Goal: Task Accomplishment & Management: Use online tool/utility

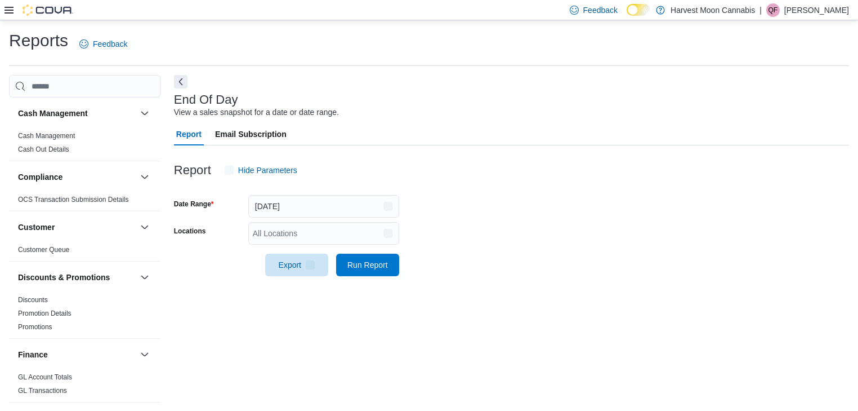
scroll to position [4, 0]
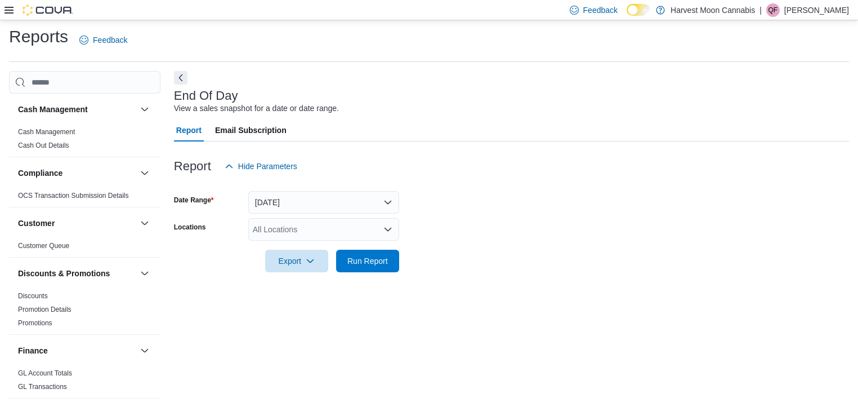
click at [12, 8] on icon at bounding box center [9, 10] width 9 height 9
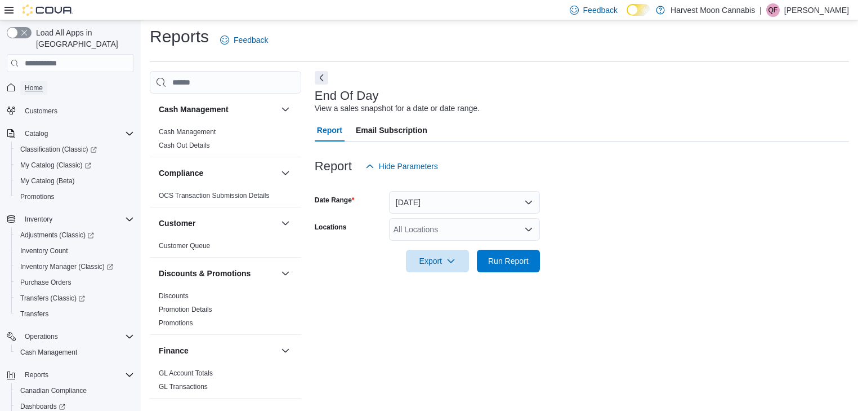
click at [34, 83] on span "Home" at bounding box center [34, 87] width 18 height 9
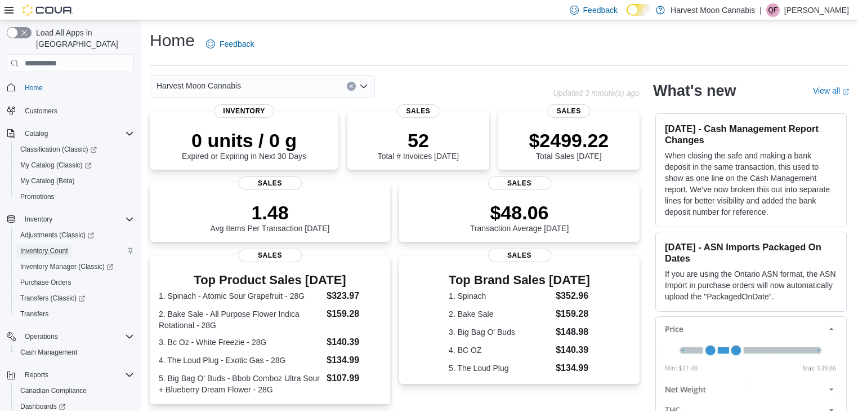
click at [43, 246] on span "Inventory Count" at bounding box center [44, 250] width 48 height 9
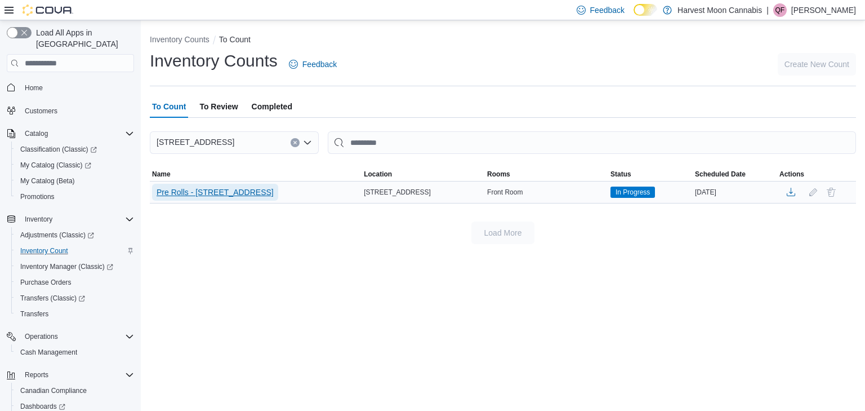
click at [239, 193] on span "Pre Rolls - [STREET_ADDRESS]" at bounding box center [215, 191] width 117 height 11
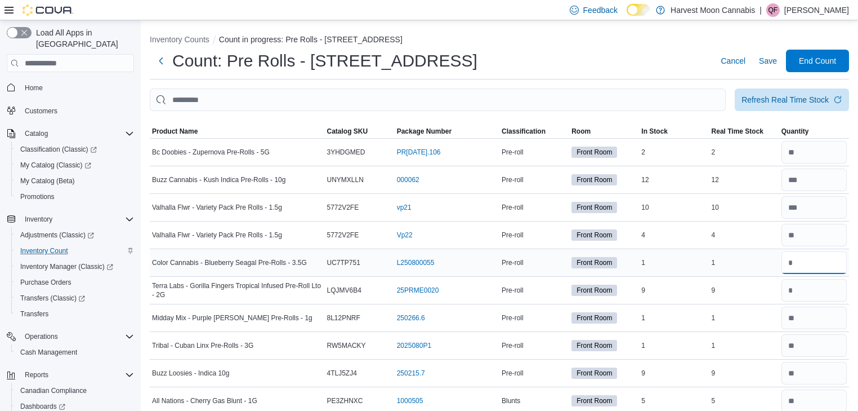
click at [818, 257] on input "number" at bounding box center [814, 262] width 65 height 23
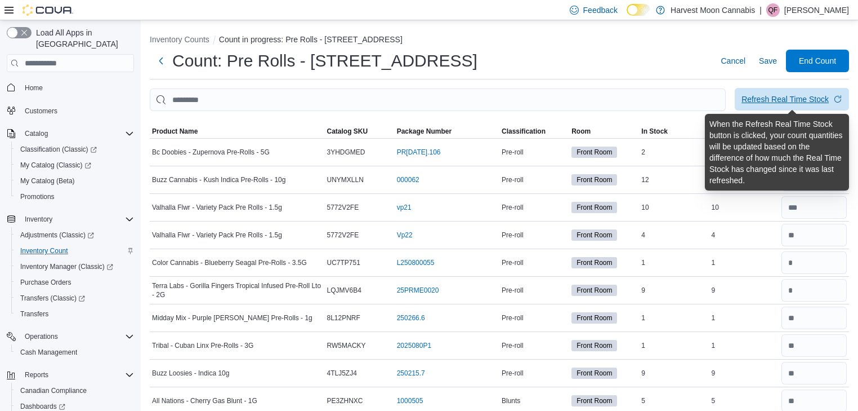
click at [771, 99] on div "Refresh Real Time Stock" at bounding box center [785, 98] width 87 height 11
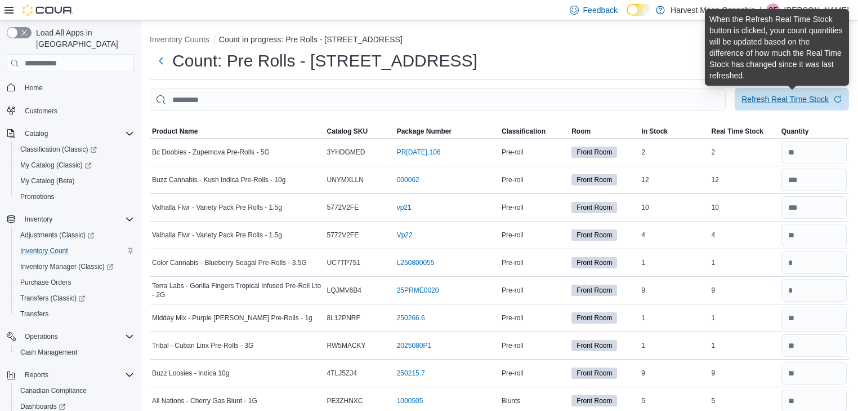
click at [793, 95] on div "Refresh Real Time Stock" at bounding box center [785, 98] width 87 height 11
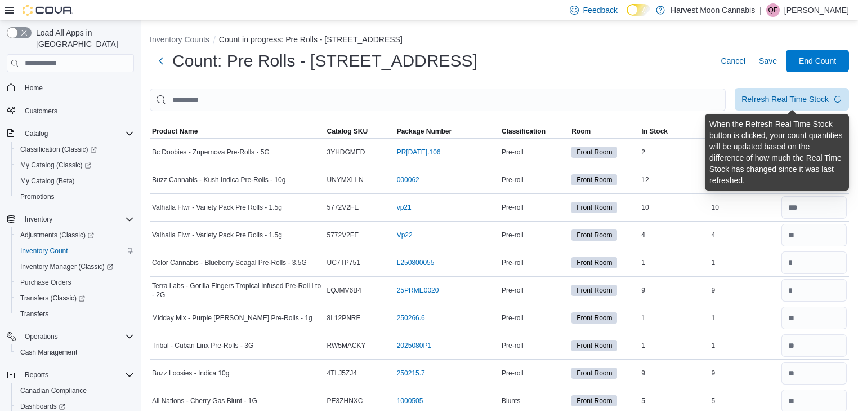
click at [812, 97] on div "Refresh Real Time Stock" at bounding box center [785, 98] width 87 height 11
click at [788, 97] on div "Refresh Real Time Stock" at bounding box center [785, 98] width 87 height 11
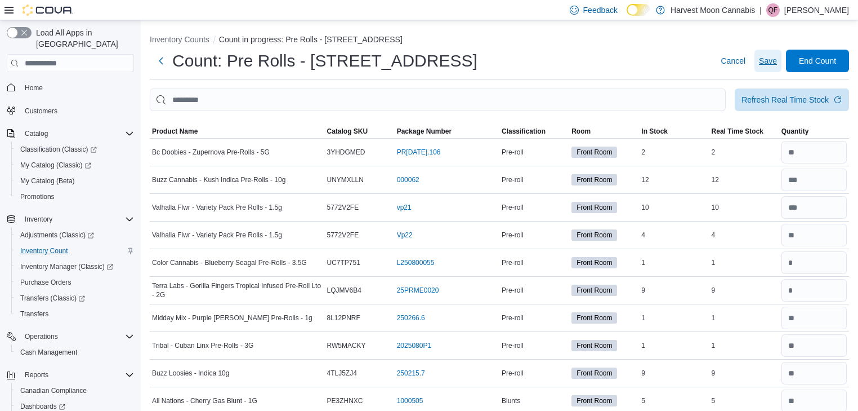
click at [773, 57] on span "Save" at bounding box center [768, 60] width 18 height 11
click at [159, 130] on span "Product Name" at bounding box center [175, 131] width 46 height 9
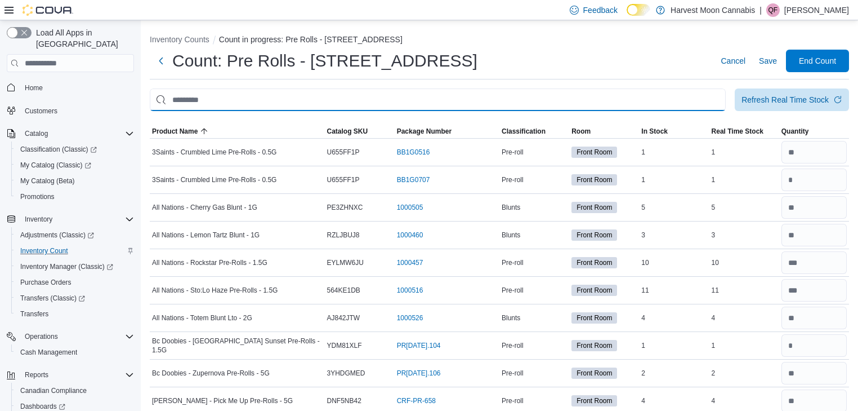
click at [193, 99] on input "This is a search bar. After typing your query, hit enter to filter the results …" at bounding box center [438, 99] width 576 height 23
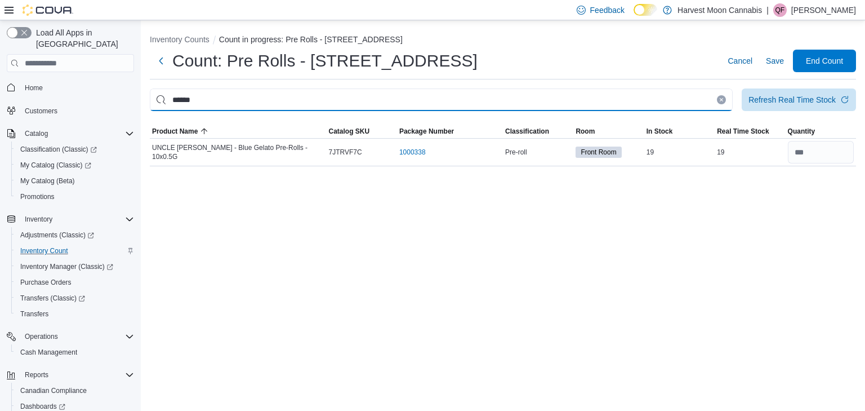
drag, startPoint x: 213, startPoint y: 96, endPoint x: 179, endPoint y: 101, distance: 34.2
click at [179, 101] on input "******" at bounding box center [441, 99] width 583 height 23
type input "***"
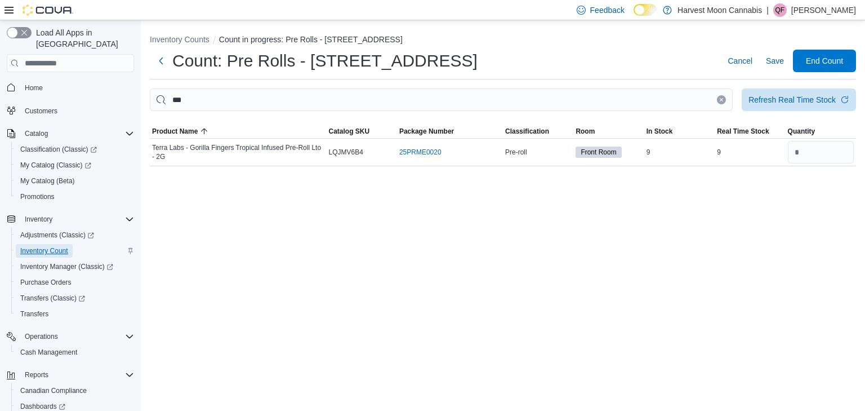
click at [55, 246] on span "Inventory Count" at bounding box center [44, 250] width 48 height 9
